Goal: Task Accomplishment & Management: Complete application form

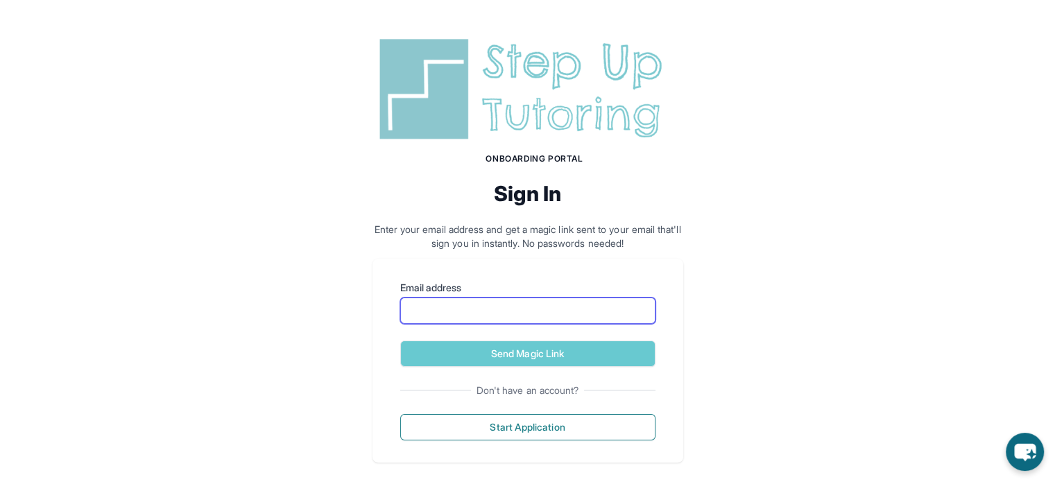
click at [508, 305] on input "Email address" at bounding box center [527, 311] width 255 height 26
type input "**********"
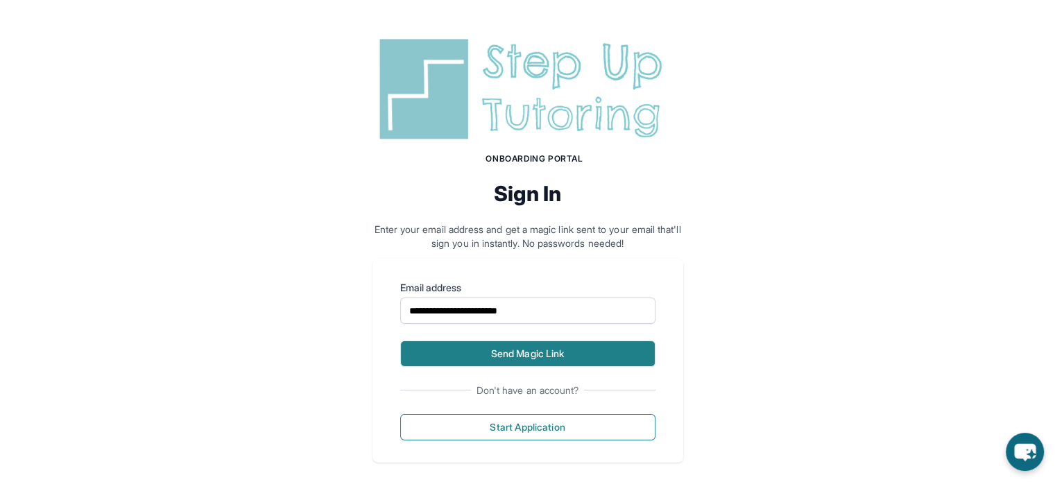
click at [553, 352] on button "Send Magic Link" at bounding box center [527, 354] width 255 height 26
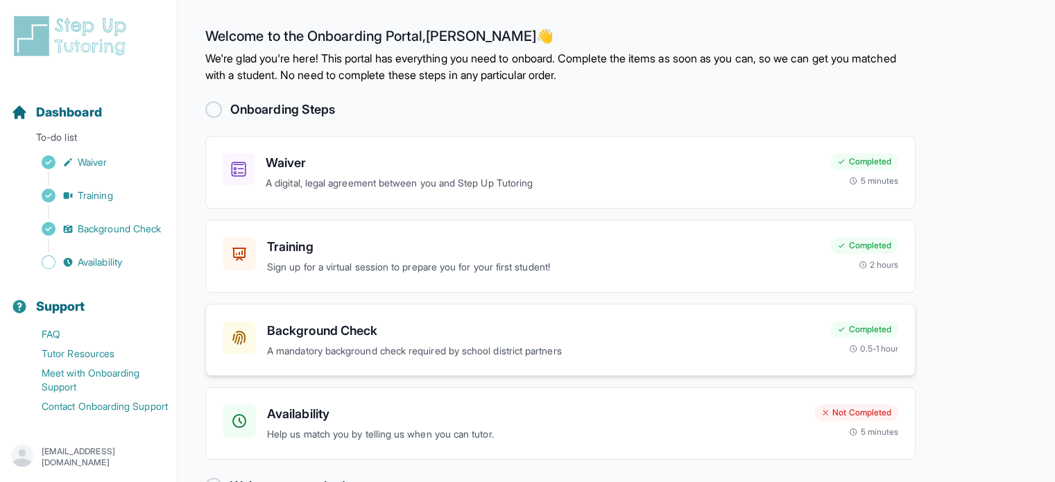
scroll to position [40, 0]
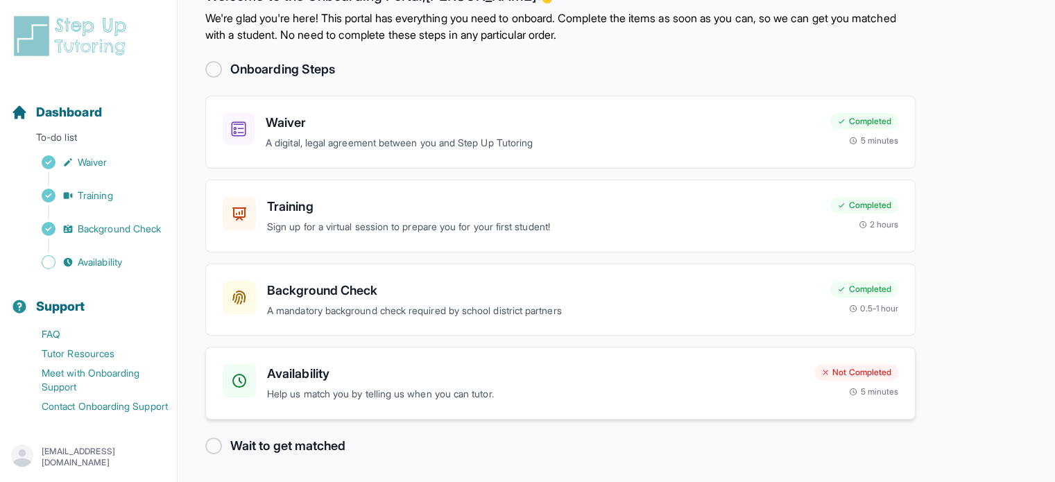
click at [423, 368] on h3 "Availability" at bounding box center [535, 373] width 536 height 19
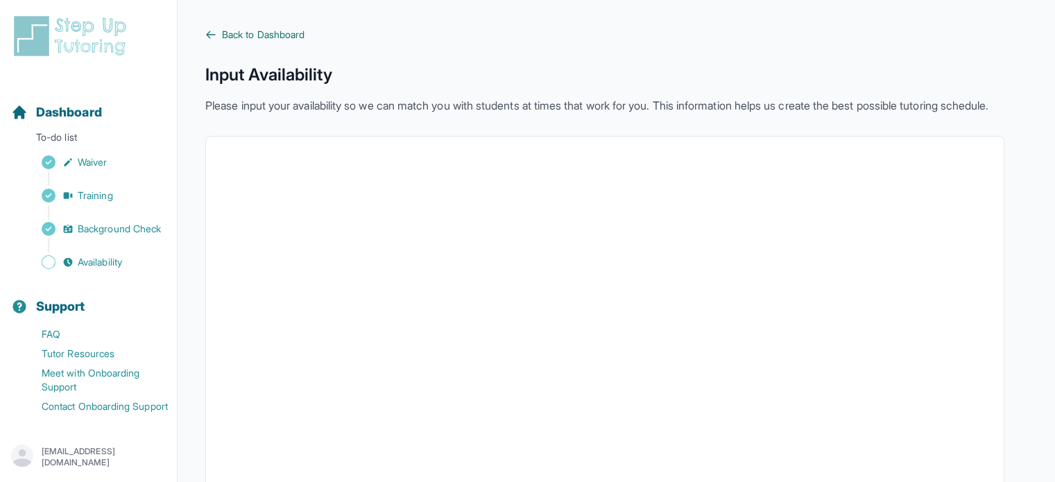
click at [265, 40] on span "Back to Dashboard" at bounding box center [263, 35] width 83 height 14
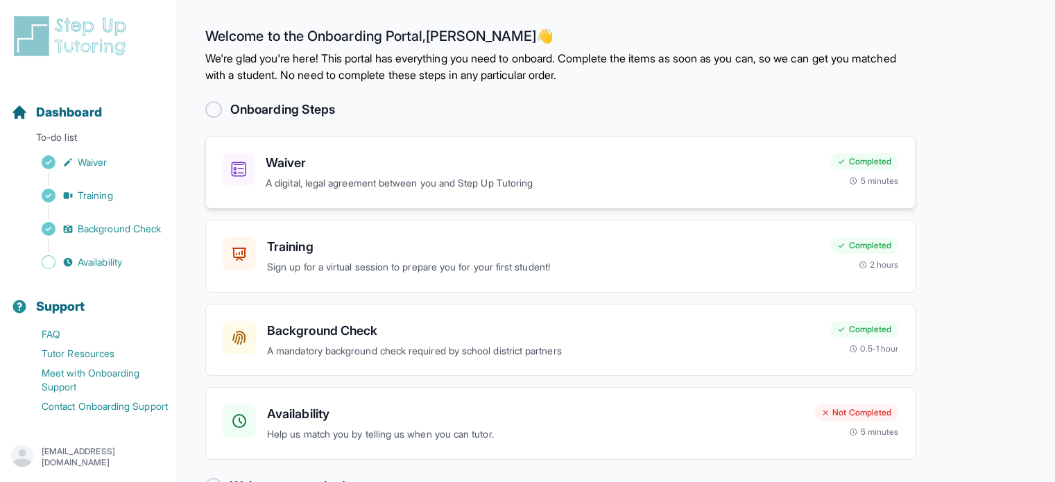
scroll to position [40, 0]
